Goal: Navigation & Orientation: Go to known website

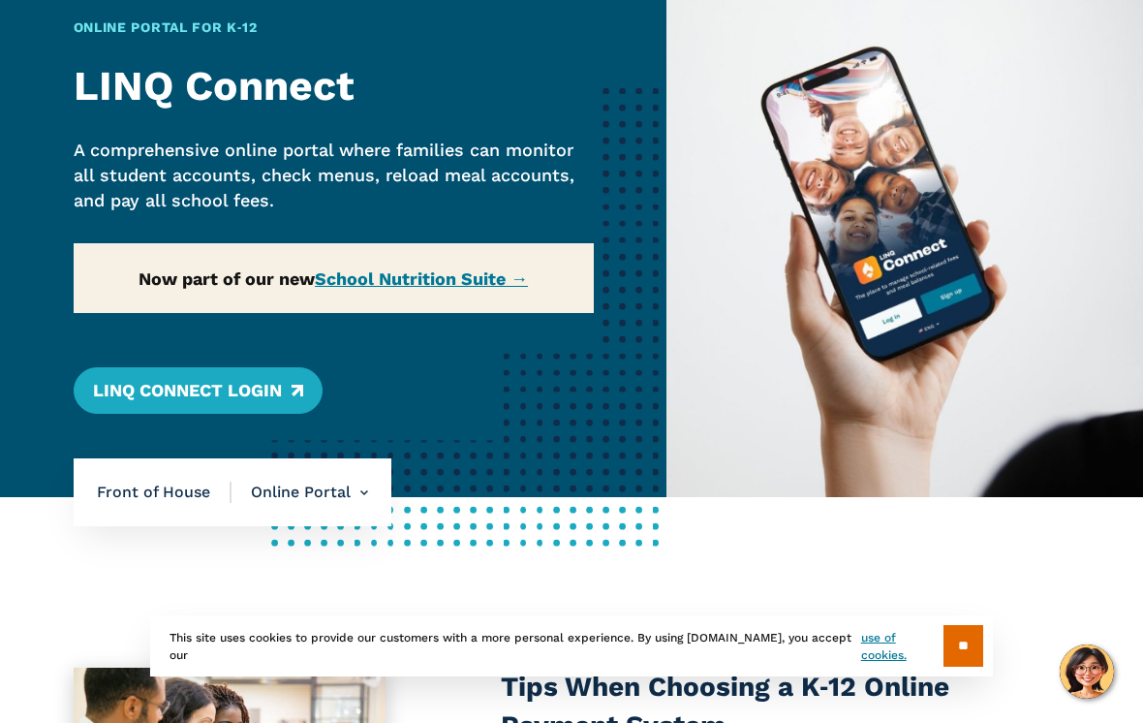
scroll to position [148, 0]
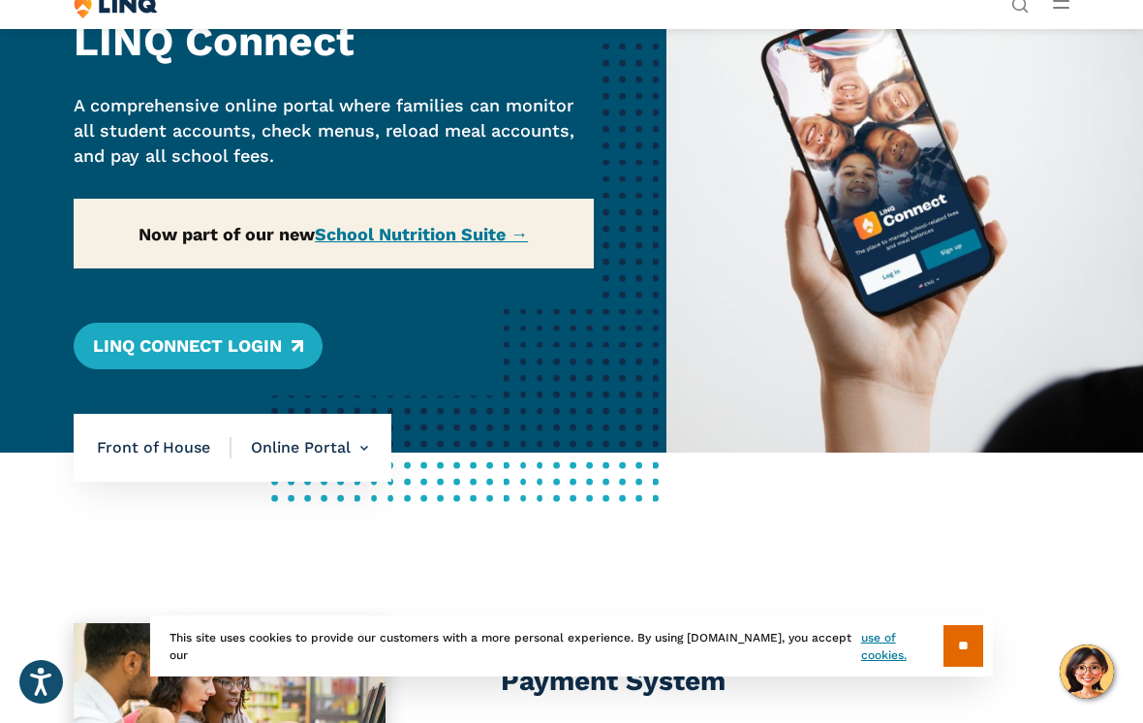
click at [170, 357] on link "LINQ Connect Login" at bounding box center [198, 346] width 249 height 46
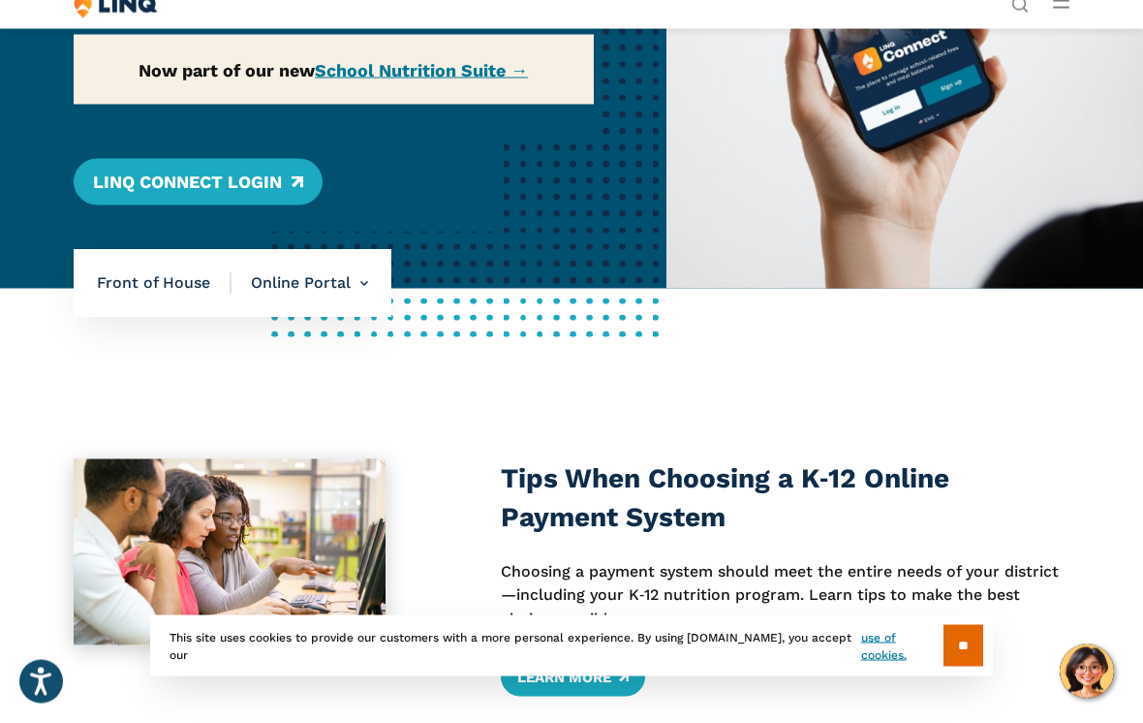
scroll to position [313, 0]
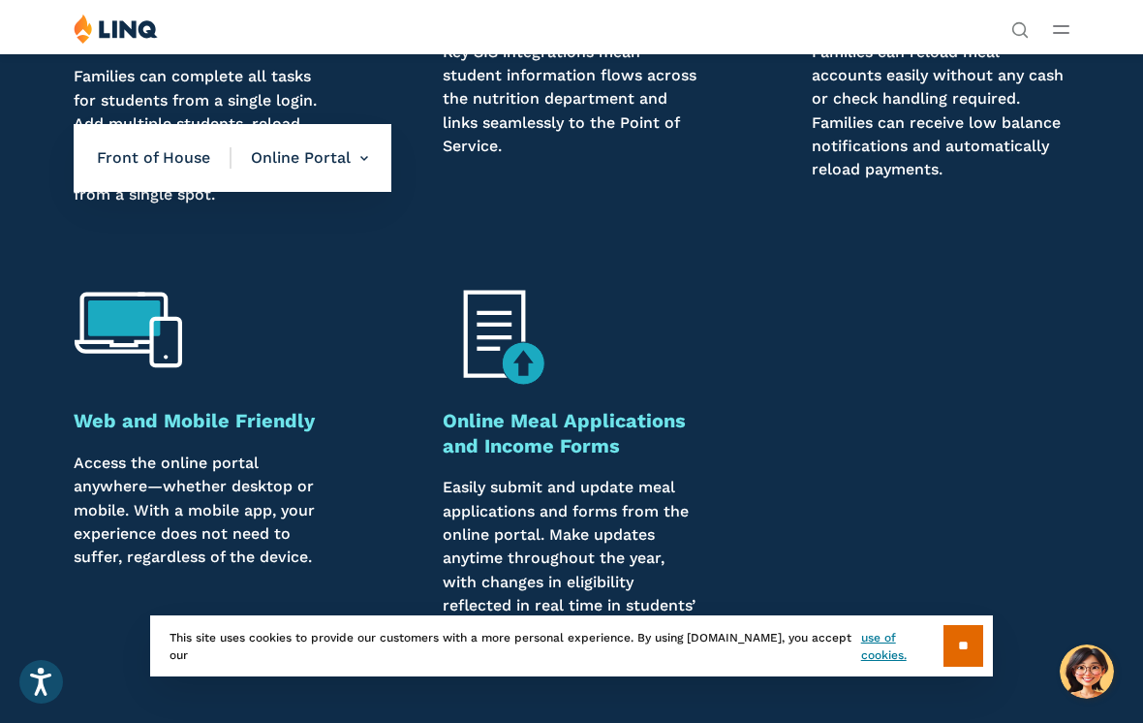
scroll to position [1550, 0]
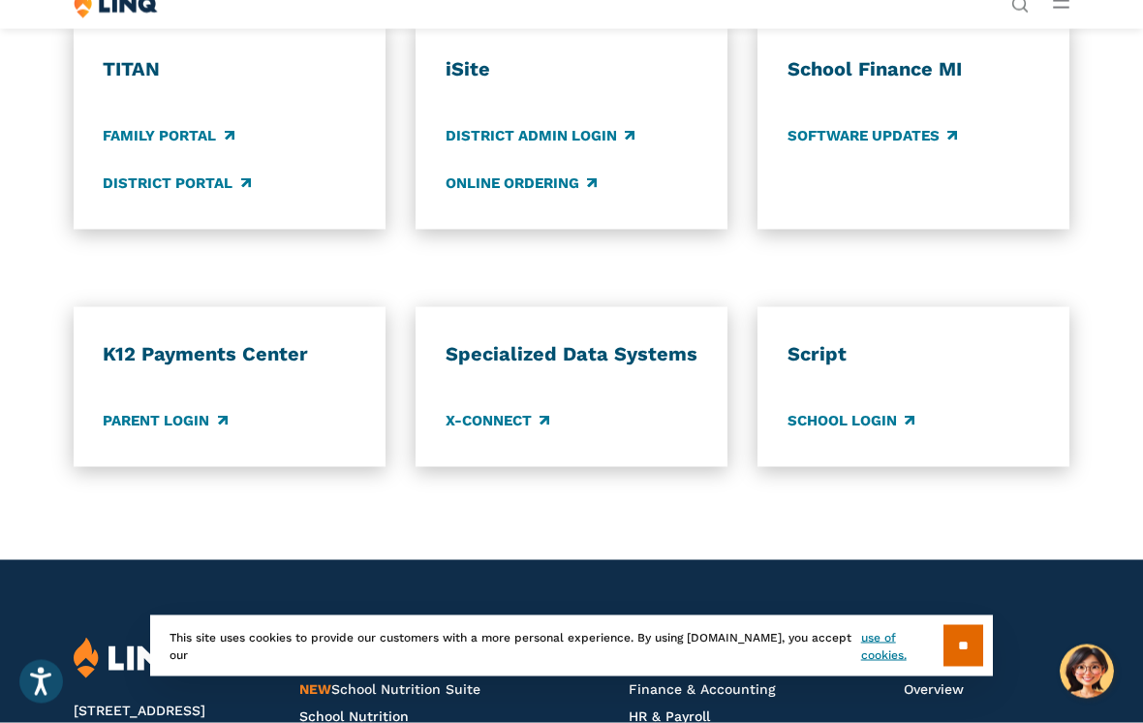
scroll to position [1385, 0]
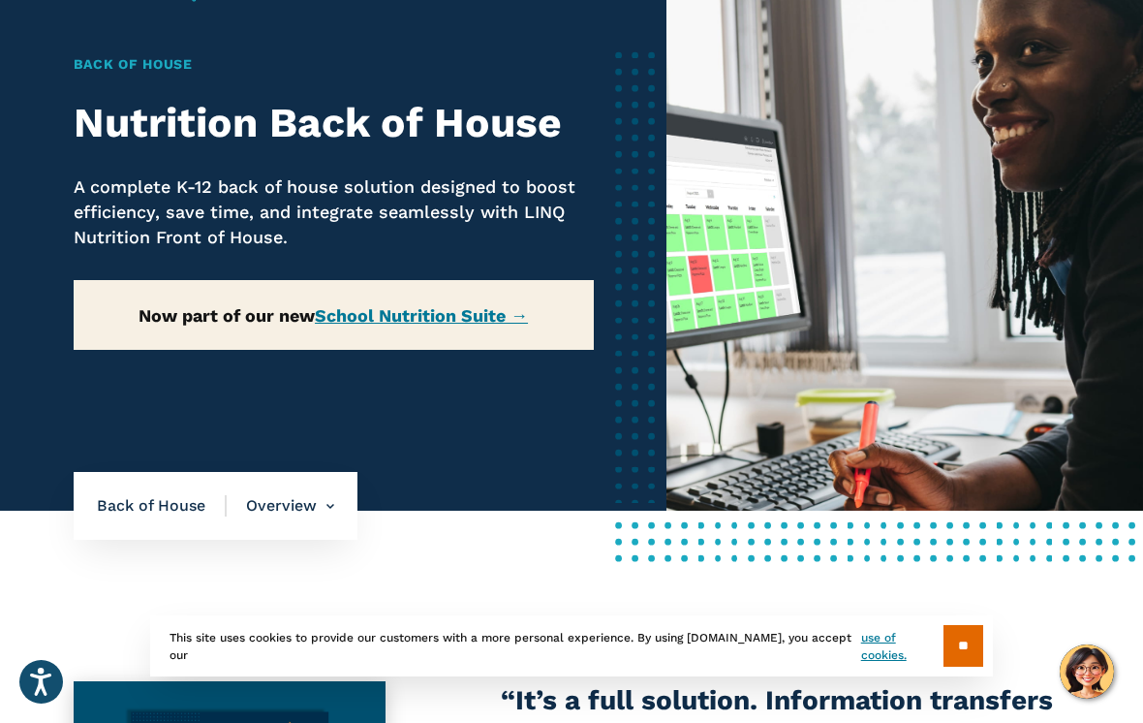
scroll to position [92, 0]
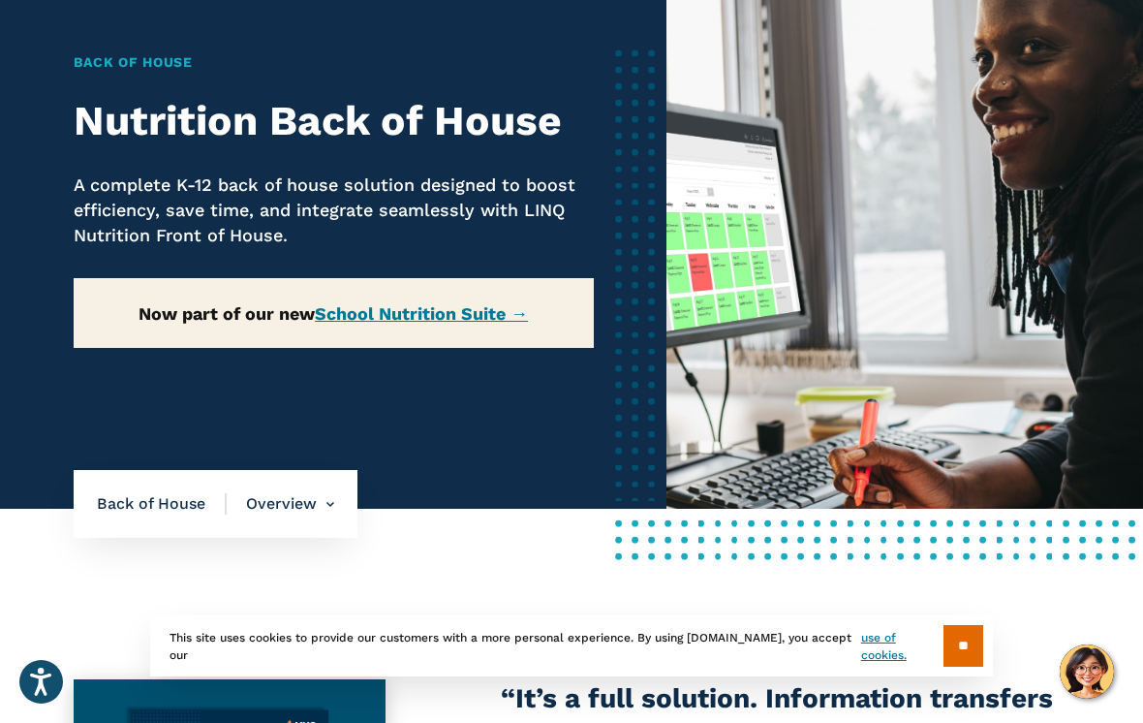
click at [417, 317] on link "School Nutrition Suite →" at bounding box center [421, 313] width 213 height 20
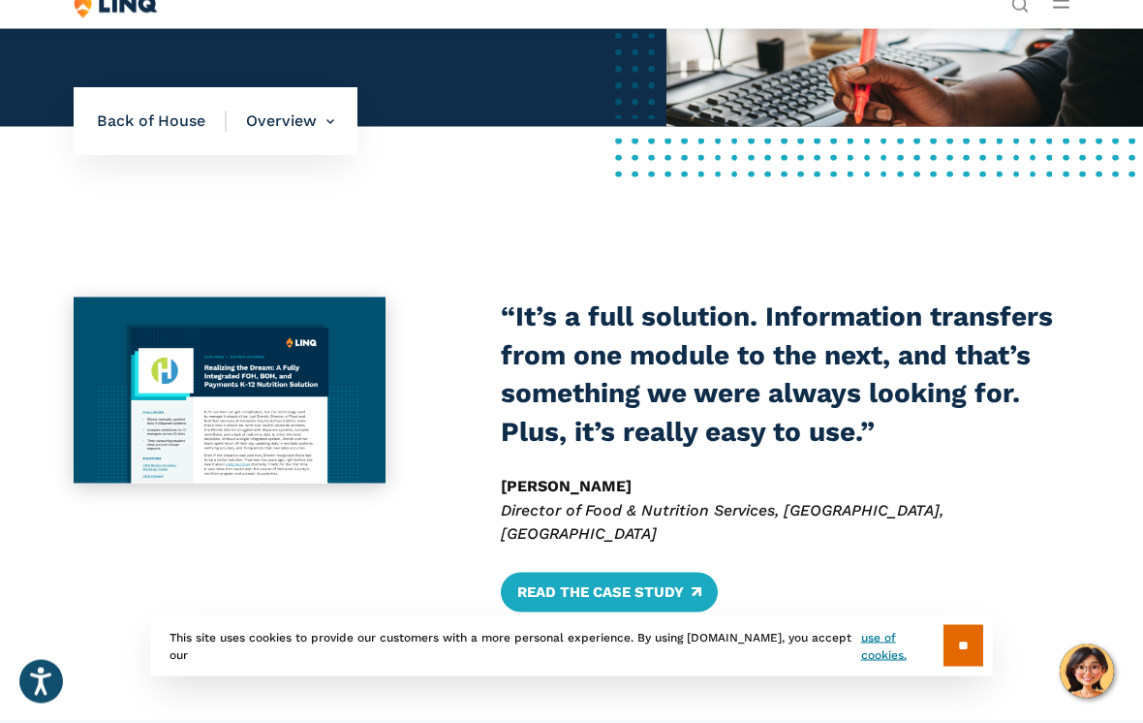
scroll to position [475, 0]
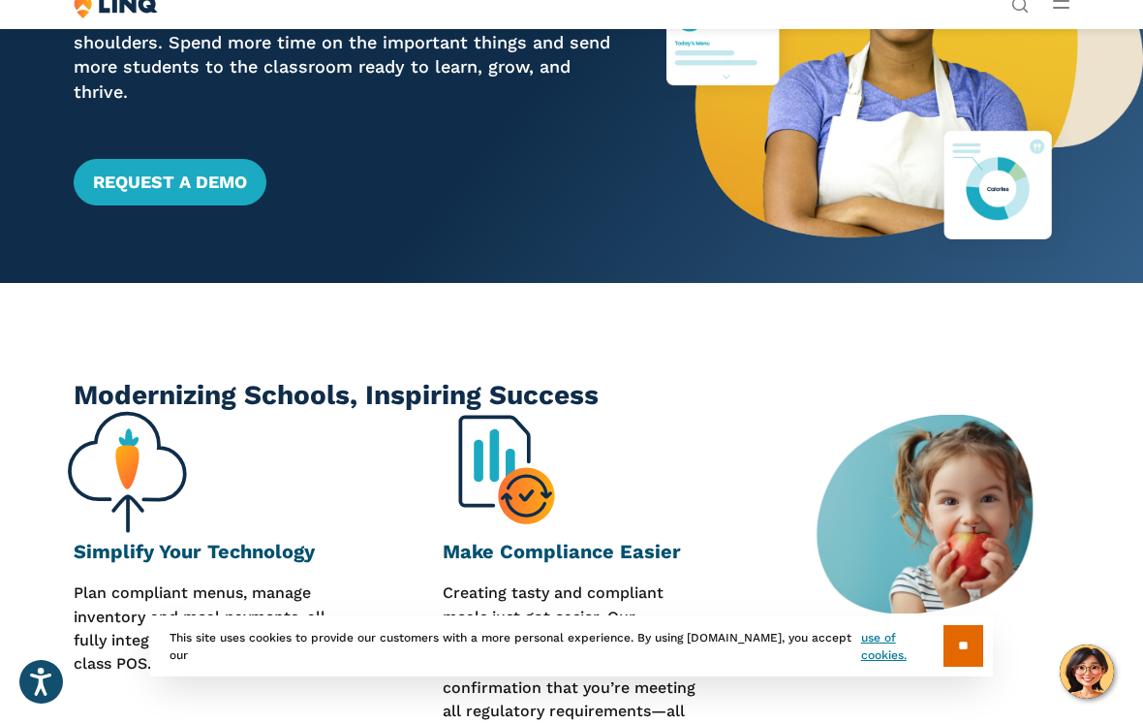
scroll to position [258, 0]
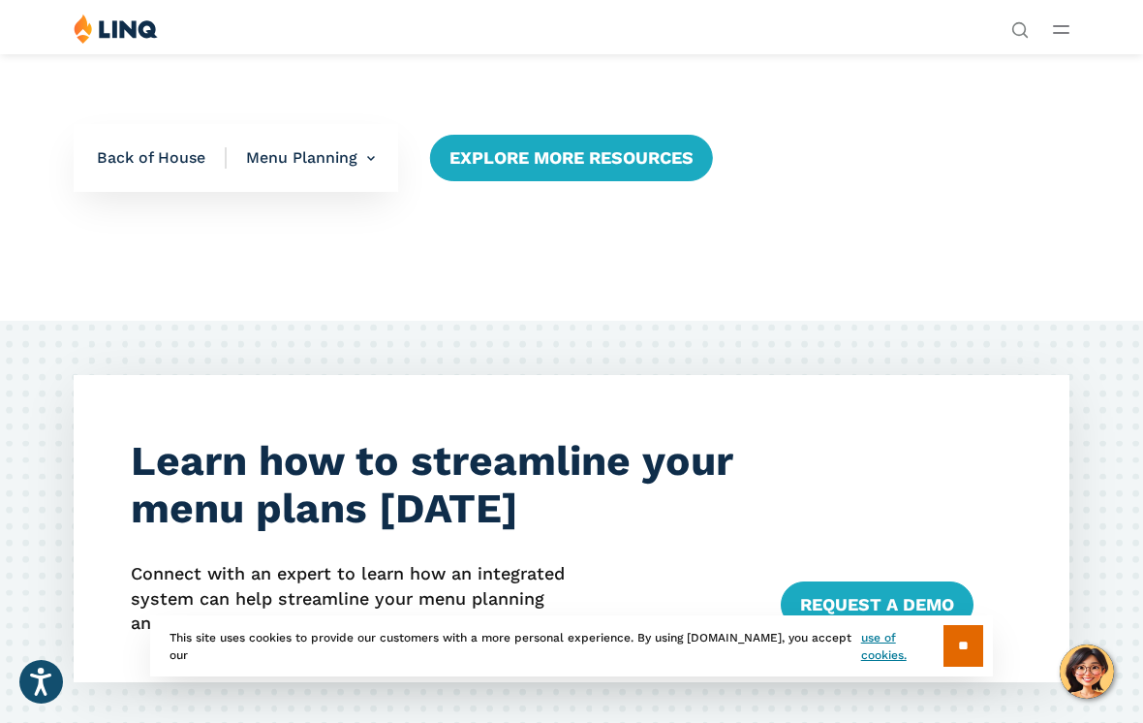
scroll to position [3718, 0]
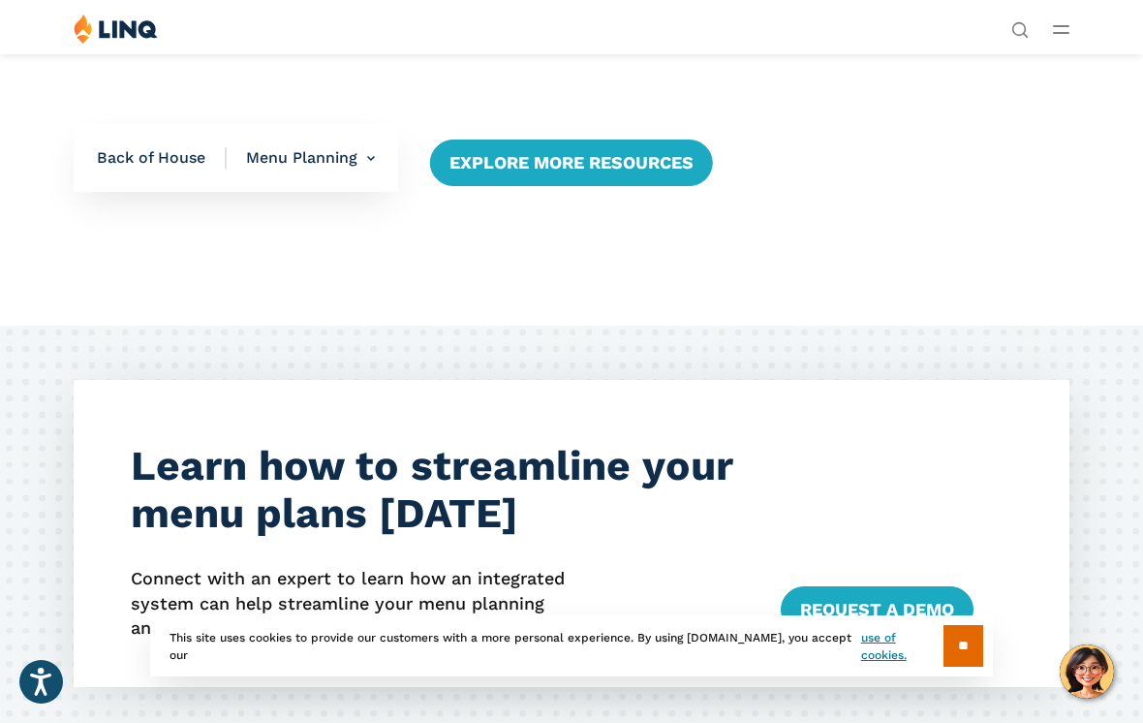
click at [155, 180] on nav "Back of House Menu Planning Overview Inventory Management Menu Planning Product…" at bounding box center [236, 158] width 324 height 68
click at [158, 171] on nav "Back of House Menu Planning Overview Inventory Management Menu Planning Product…" at bounding box center [236, 158] width 324 height 68
click at [1065, 35] on button "Open Main Menu" at bounding box center [1061, 28] width 16 height 21
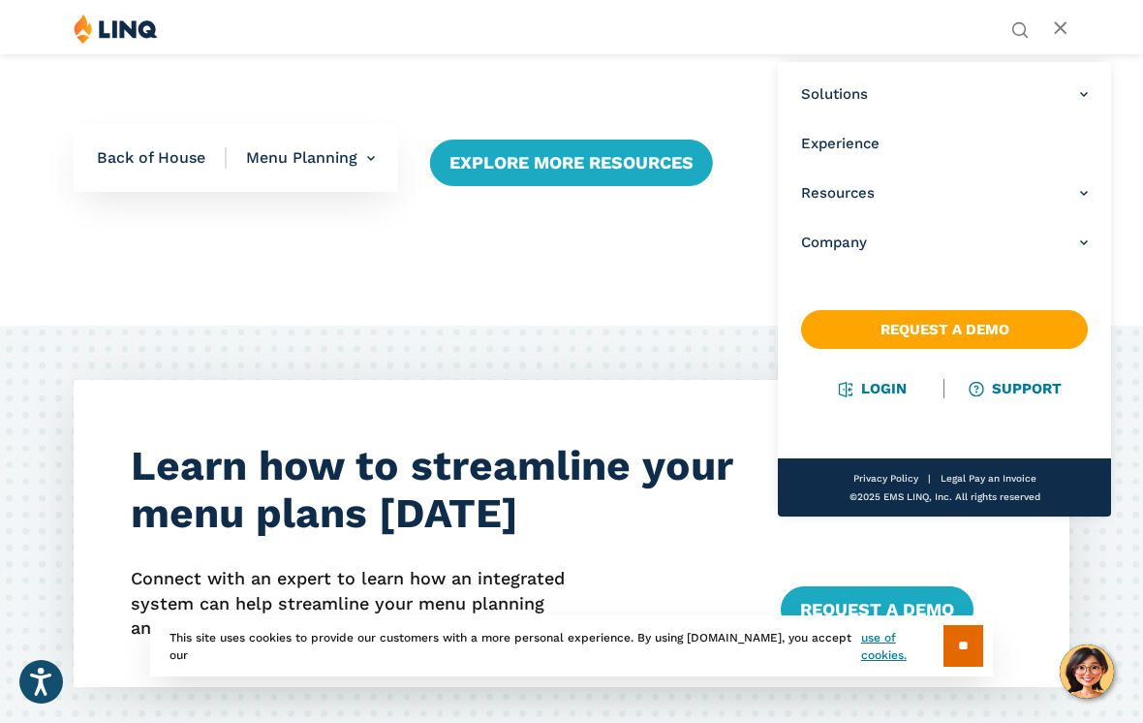
click at [872, 390] on link "Login" at bounding box center [872, 388] width 67 height 17
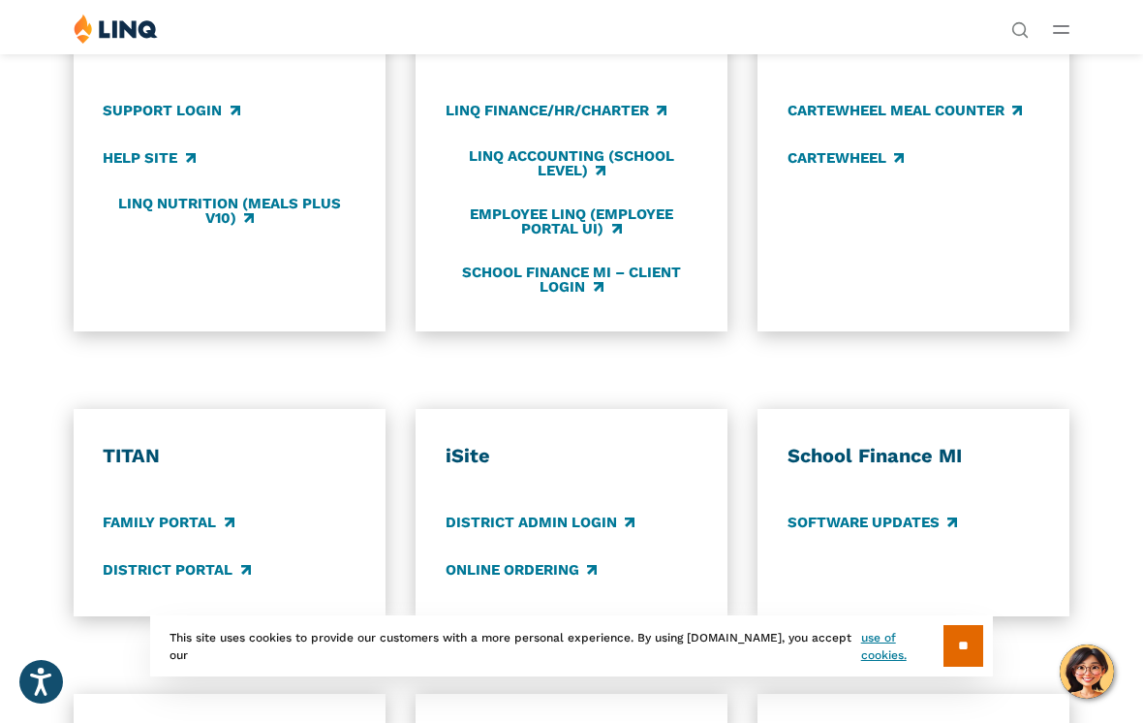
scroll to position [986, 0]
click at [191, 571] on link "District Portal" at bounding box center [176, 571] width 147 height 21
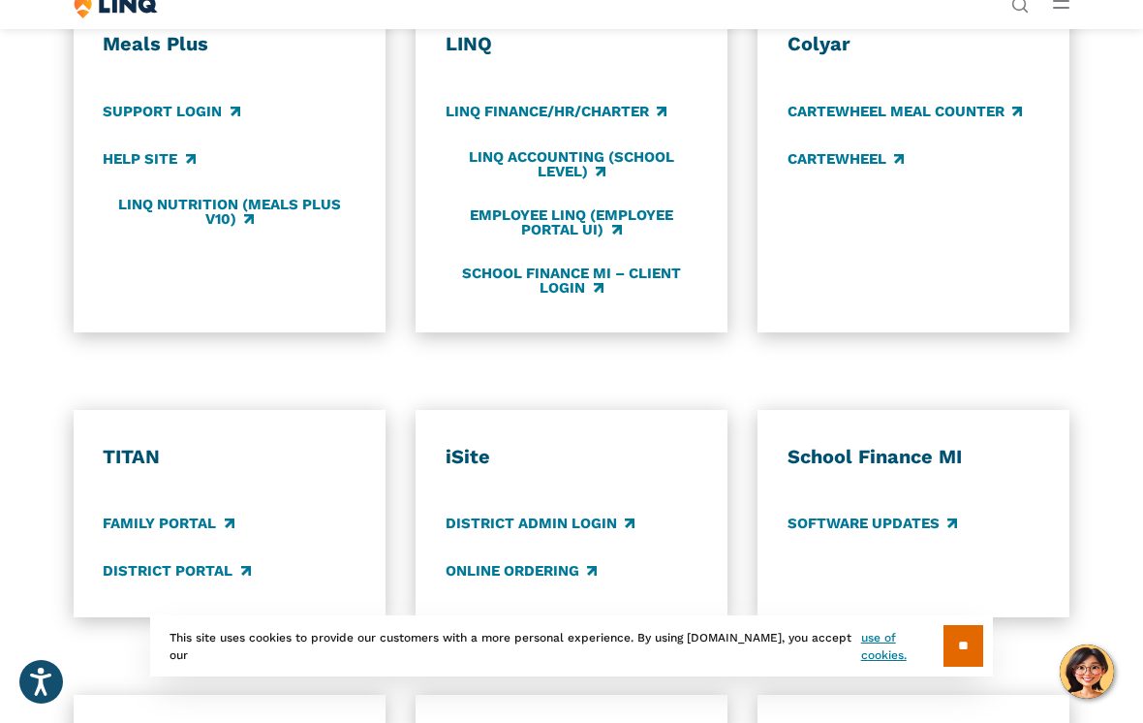
scroll to position [1016, 0]
